Goal: Check status: Check status

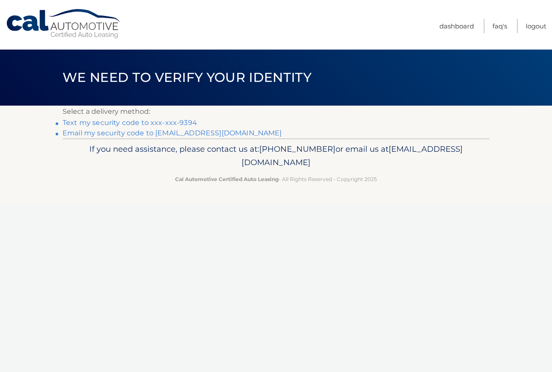
click at [125, 122] on link "Text my security code to xxx-xxx-9394" at bounding box center [130, 123] width 135 height 8
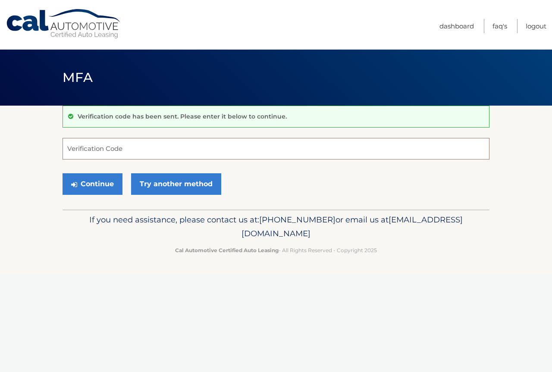
click at [115, 152] on input "Verification Code" at bounding box center [276, 149] width 427 height 22
type input "462050"
click at [105, 185] on button "Continue" at bounding box center [93, 184] width 60 height 22
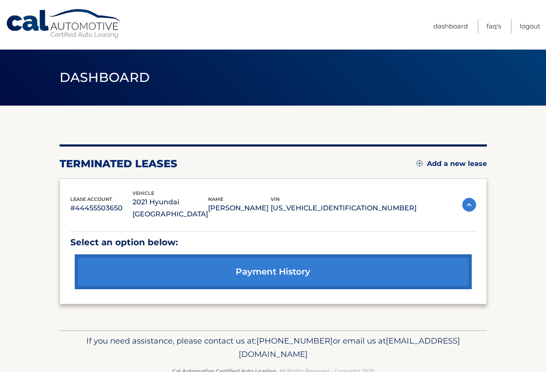
click at [282, 255] on link "payment history" at bounding box center [273, 271] width 397 height 35
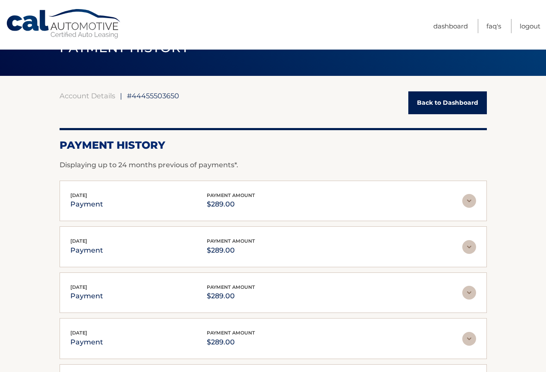
scroll to position [86, 0]
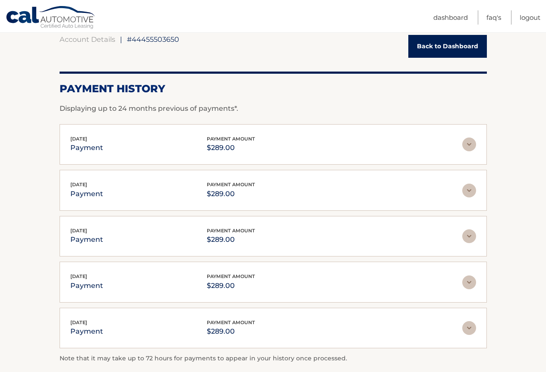
click at [466, 146] on img at bounding box center [469, 145] width 14 height 14
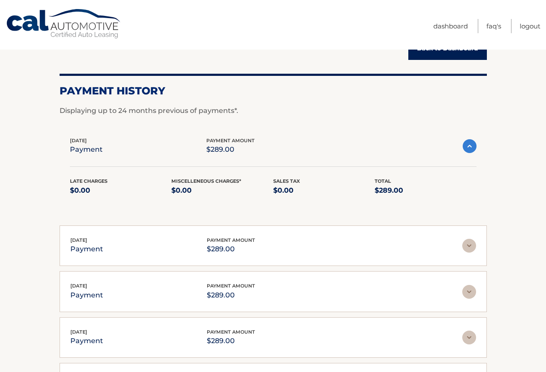
scroll to position [0, 0]
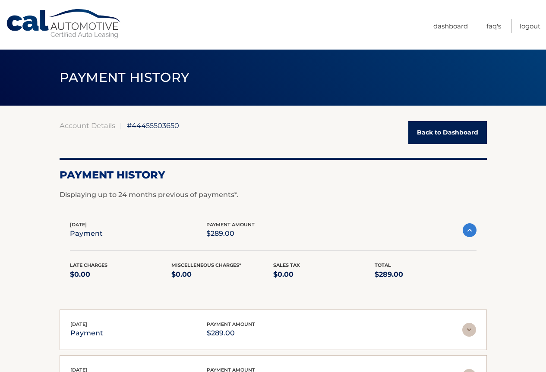
click at [442, 132] on link "Back to Dashboard" at bounding box center [447, 132] width 78 height 23
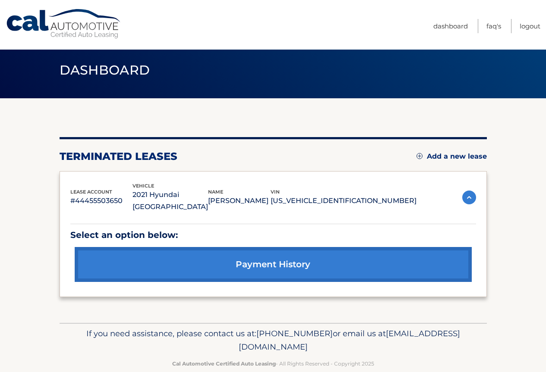
scroll to position [12, 0]
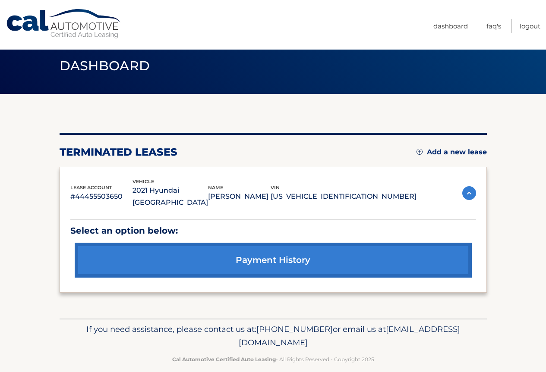
click at [277, 248] on link "payment history" at bounding box center [273, 260] width 397 height 35
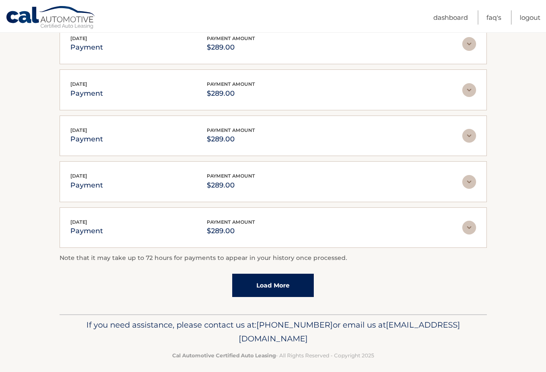
scroll to position [194, 0]
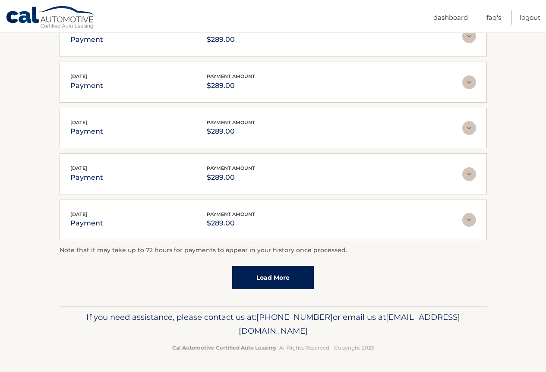
click at [260, 275] on link "Load More" at bounding box center [273, 277] width 82 height 23
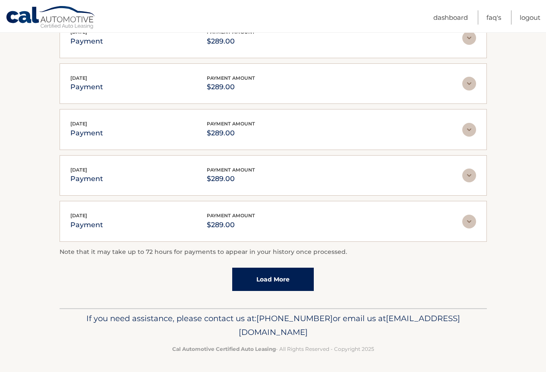
scroll to position [241, 0]
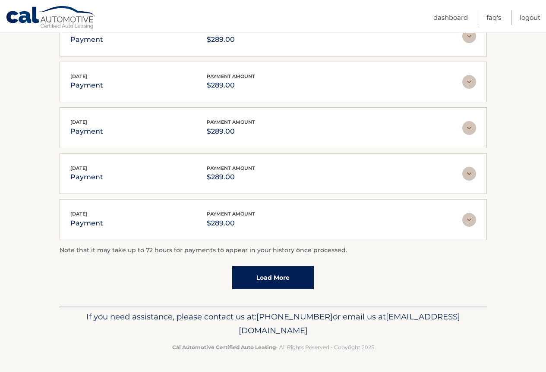
click at [467, 215] on img at bounding box center [469, 220] width 14 height 14
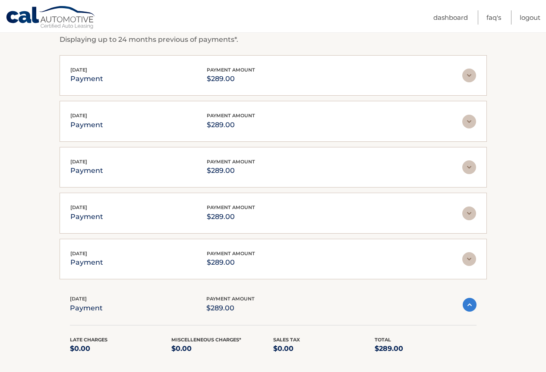
scroll to position [154, 0]
click at [473, 76] on img at bounding box center [469, 76] width 14 height 14
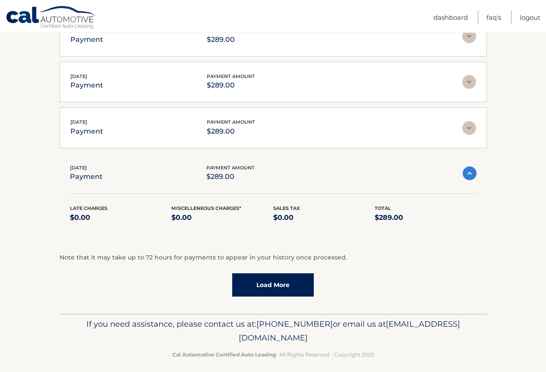
scroll to position [347, 0]
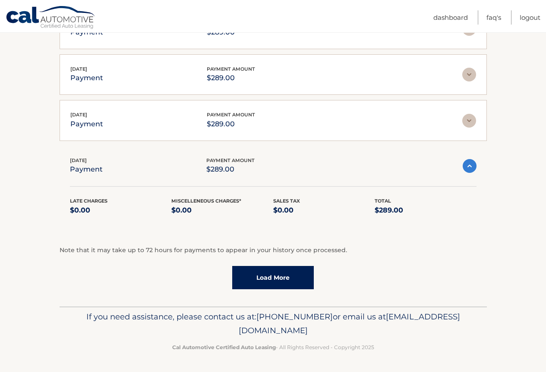
click at [281, 277] on link "Load More" at bounding box center [273, 277] width 82 height 23
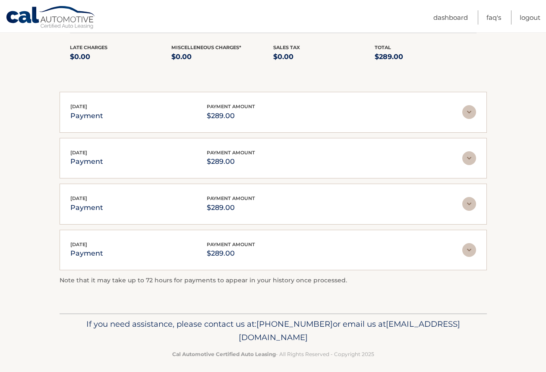
scroll to position [508, 0]
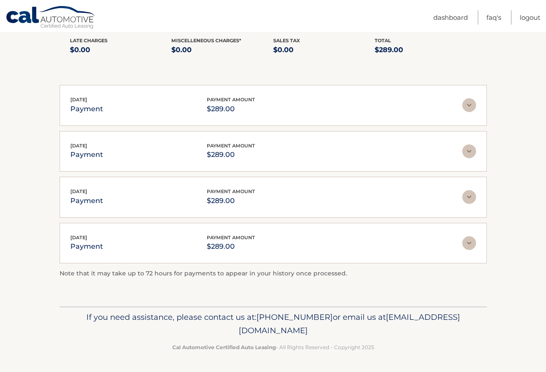
click at [470, 242] on img at bounding box center [469, 243] width 14 height 14
